Goal: Find specific page/section: Find specific page/section

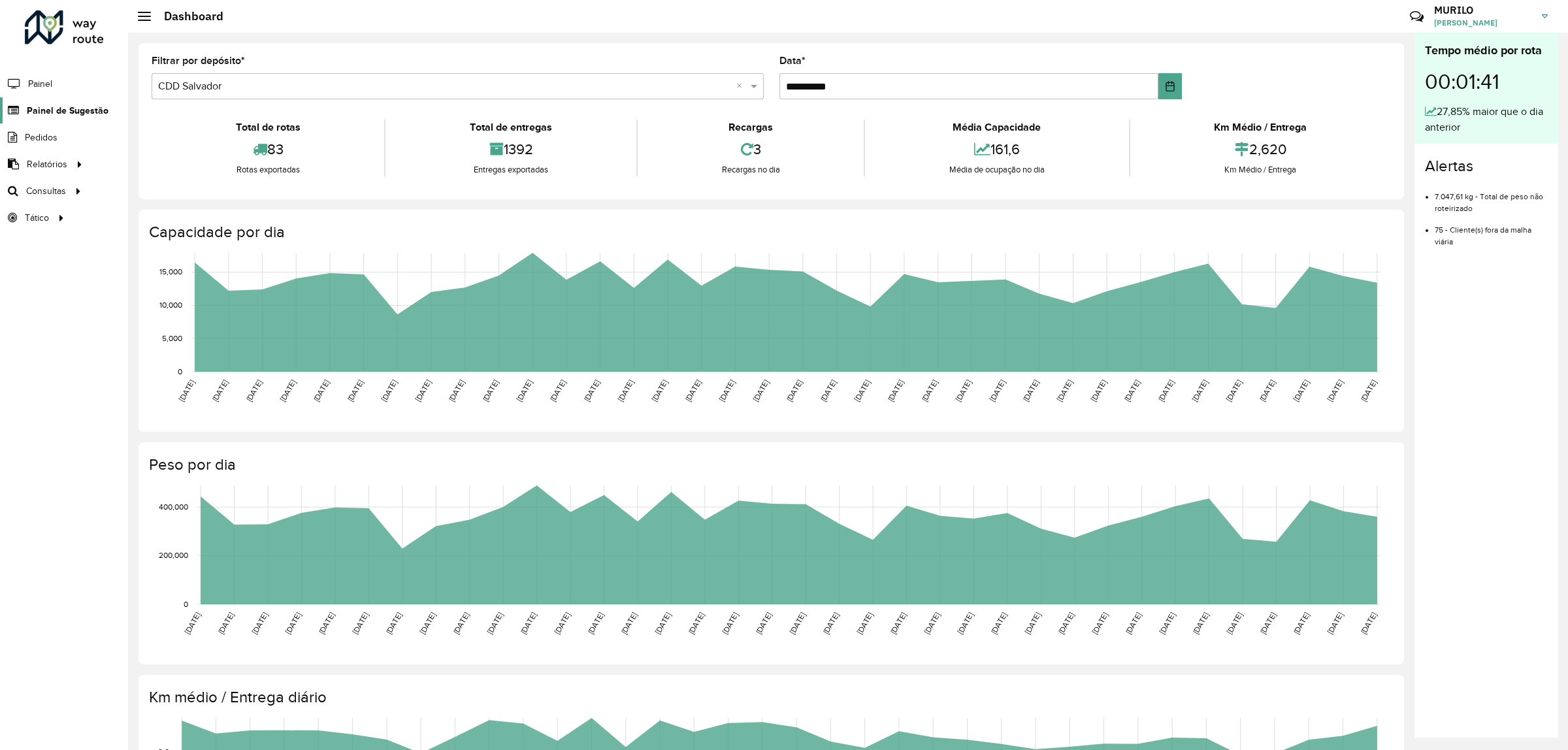
click at [89, 100] on link "Painel de Sugestão" at bounding box center [54, 111] width 108 height 27
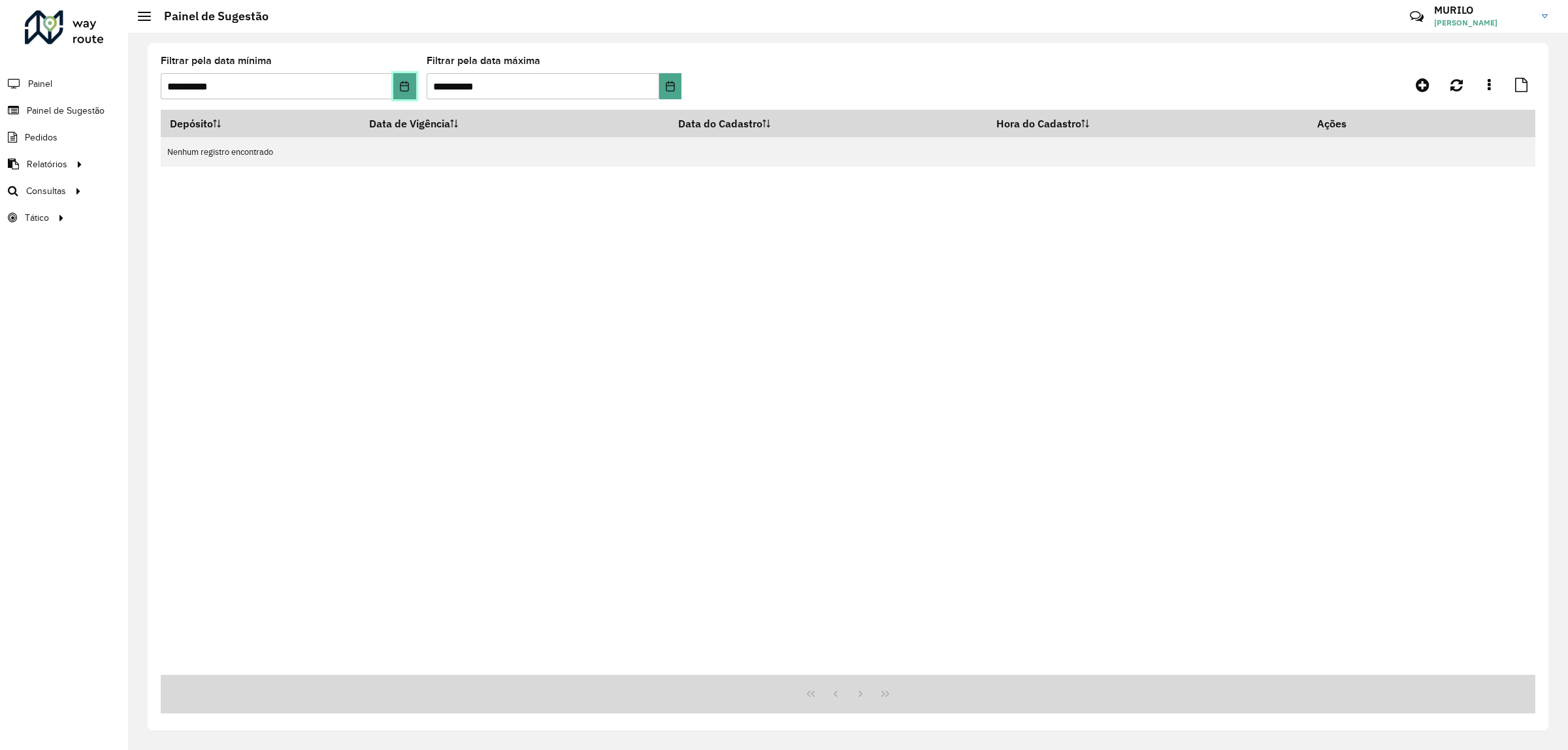
click at [404, 75] on button "Choose Date" at bounding box center [404, 86] width 22 height 27
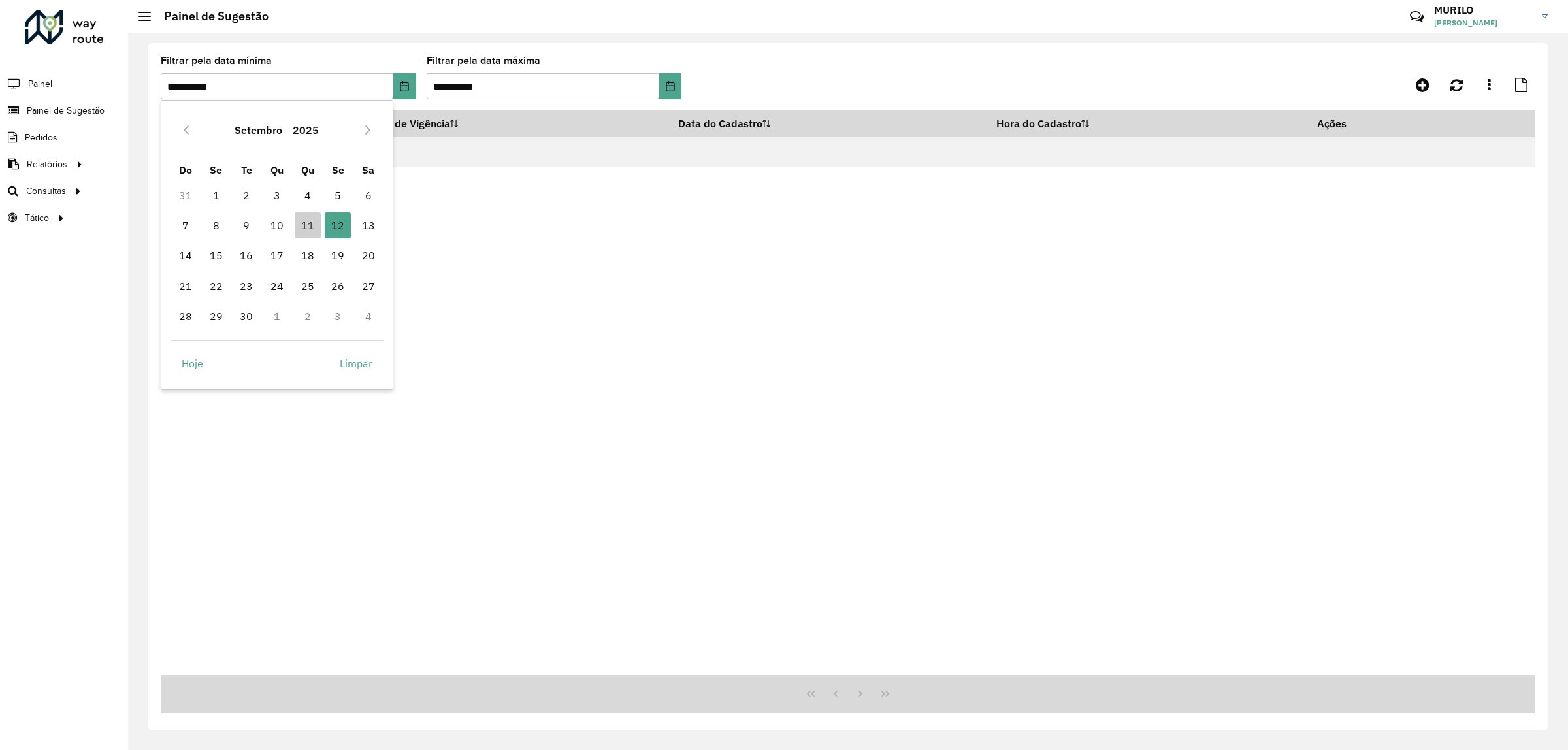
click at [292, 227] on td "11" at bounding box center [307, 226] width 31 height 30
click at [305, 226] on span "11" at bounding box center [307, 225] width 26 height 27
type input "**********"
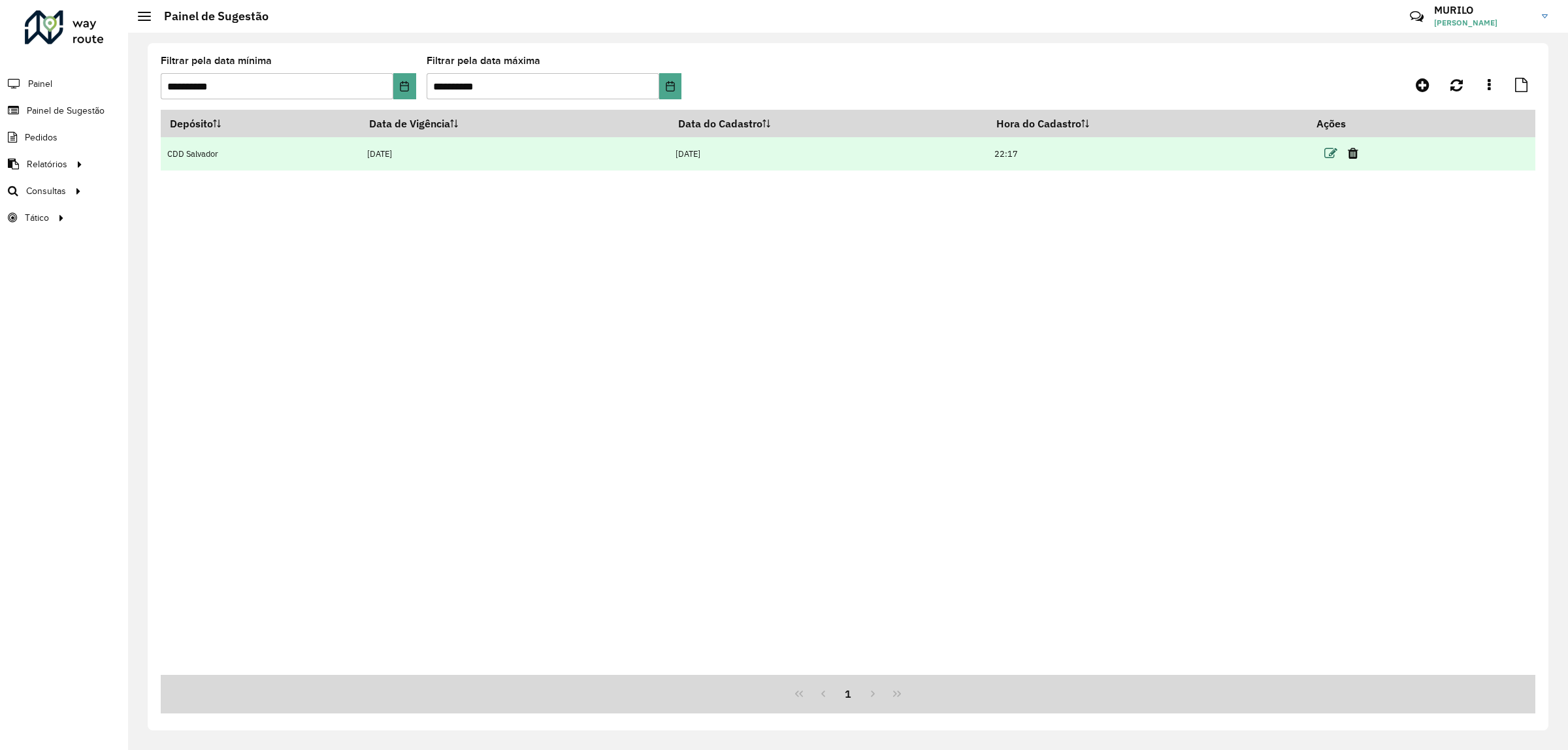
click at [1333, 158] on icon at bounding box center [1330, 153] width 13 height 13
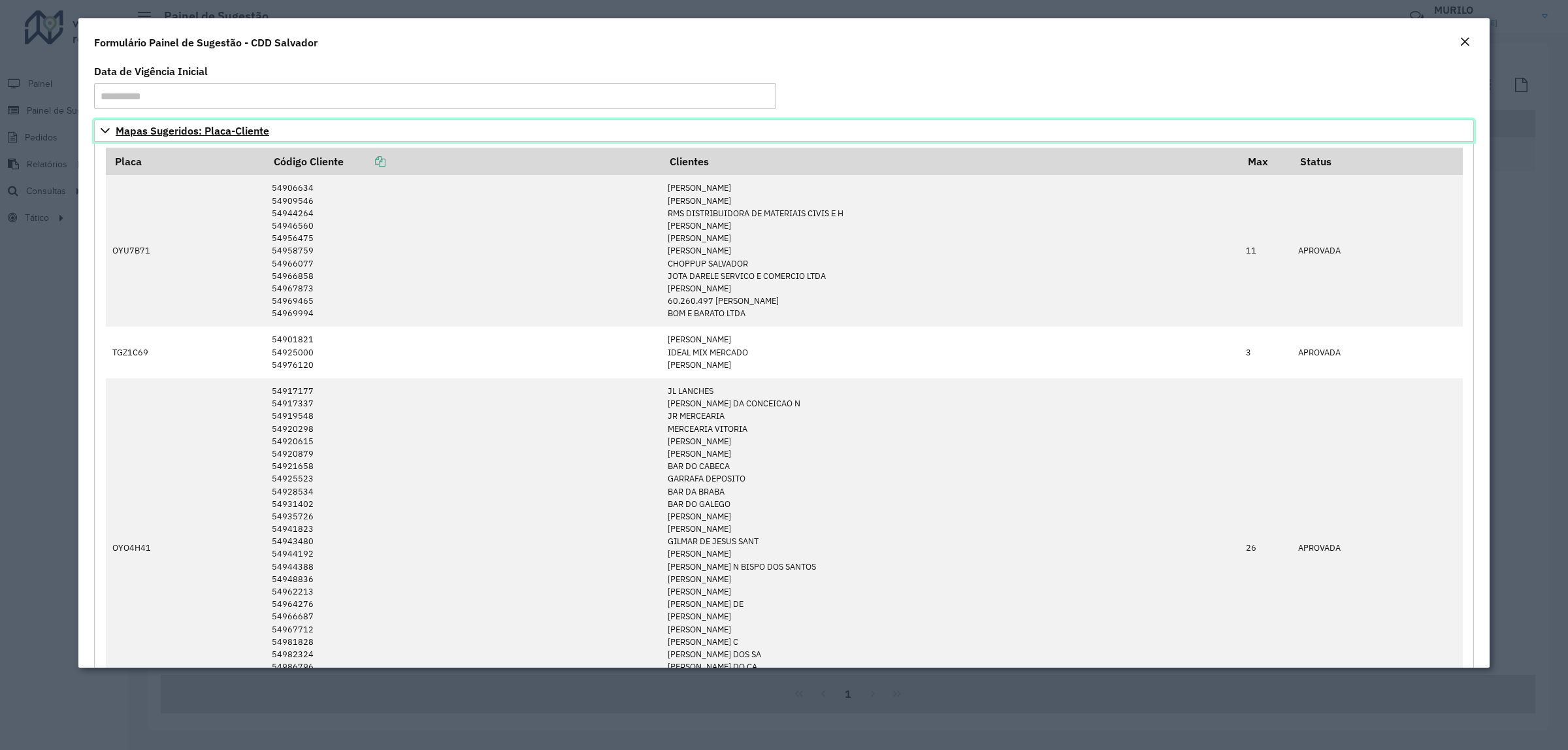
click at [220, 134] on span "Mapas Sugeridos: Placa-Cliente" at bounding box center [192, 131] width 154 height 11
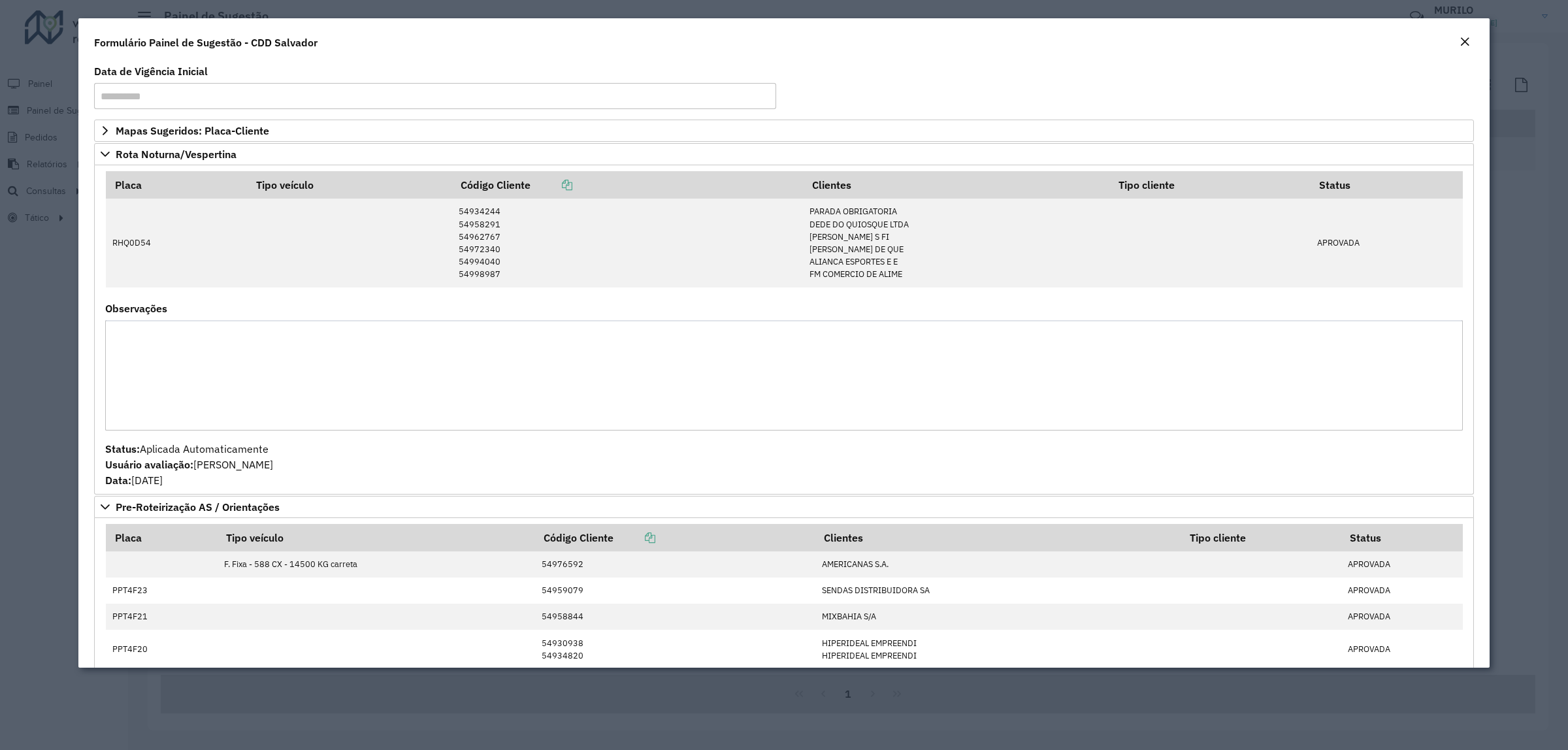
click at [1470, 40] on em "Close" at bounding box center [1464, 42] width 11 height 11
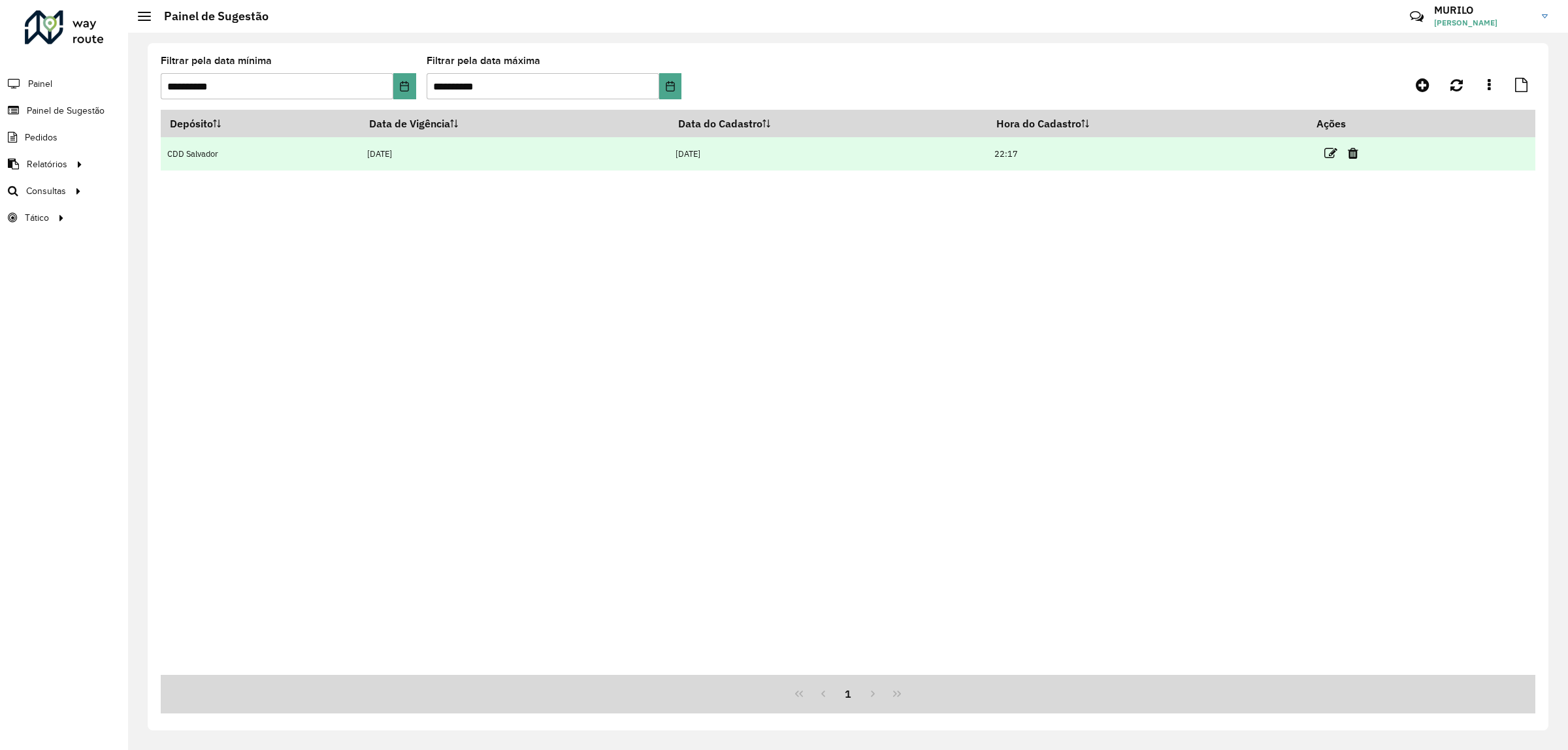
click at [1328, 164] on td at bounding box center [1347, 153] width 79 height 33
click at [1337, 150] on icon at bounding box center [1330, 153] width 13 height 13
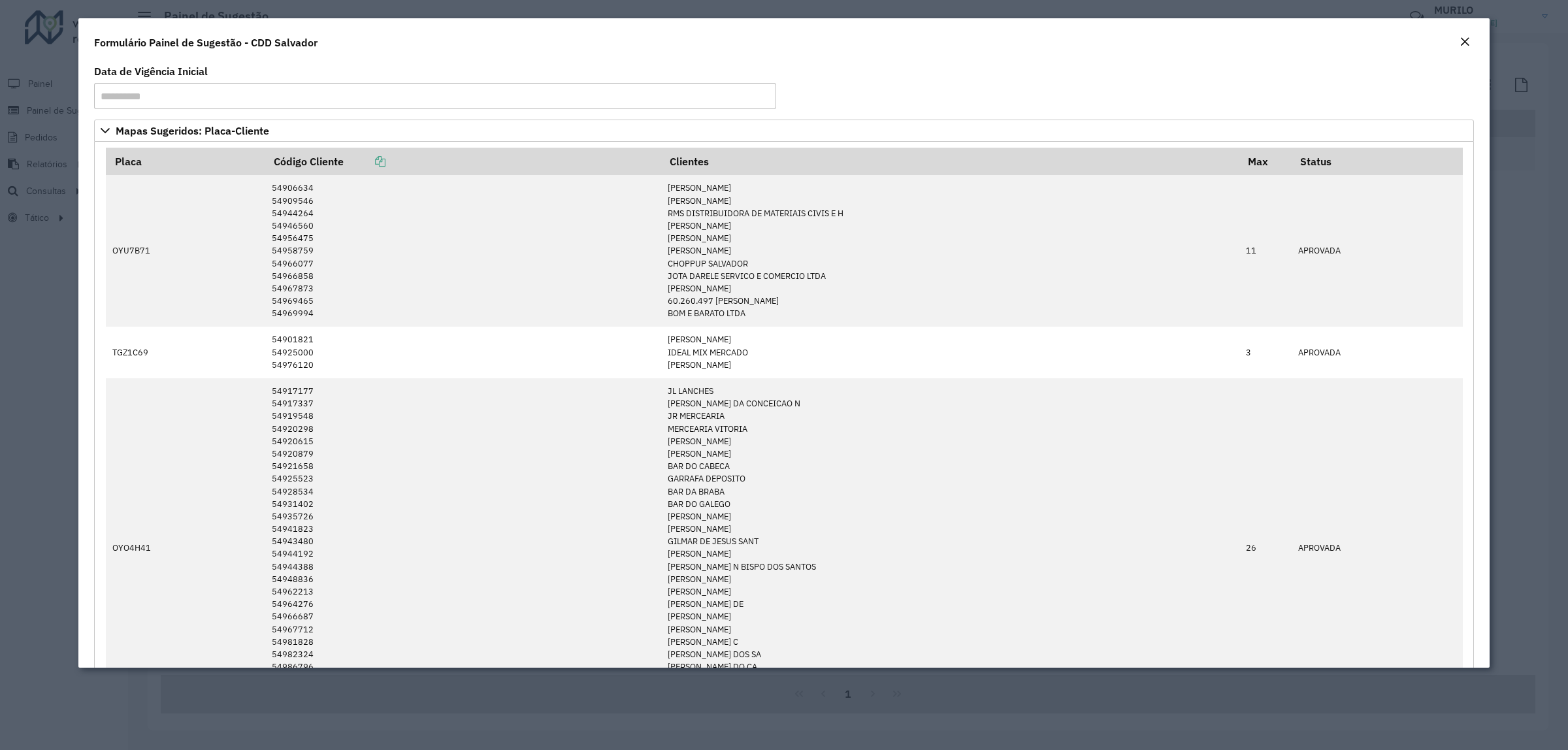
click at [1467, 43] on em "Close" at bounding box center [1464, 42] width 11 height 11
